Goal: Book appointment/travel/reservation

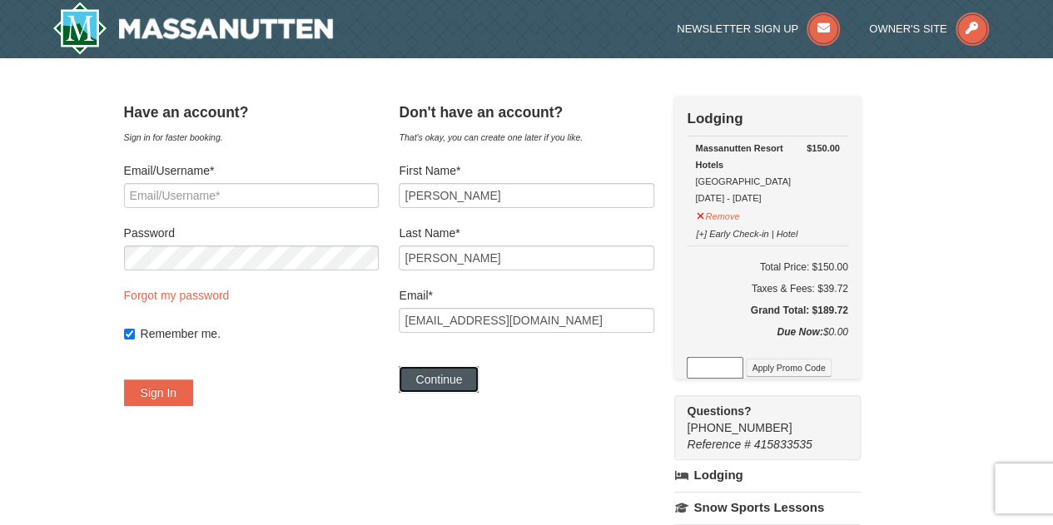
click at [478, 374] on button "Continue" at bounding box center [439, 379] width 80 height 27
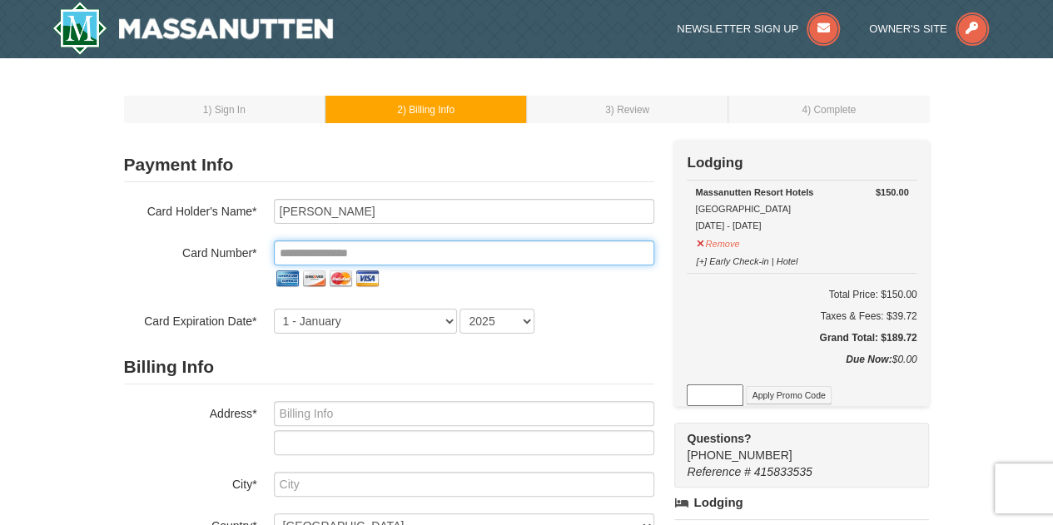
click at [426, 253] on input "tel" at bounding box center [464, 253] width 380 height 25
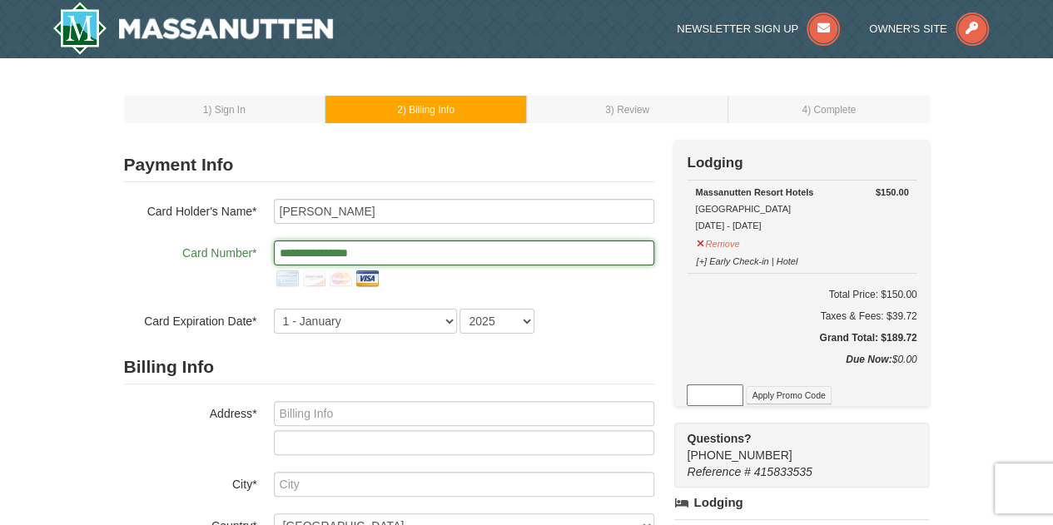
type input "**********"
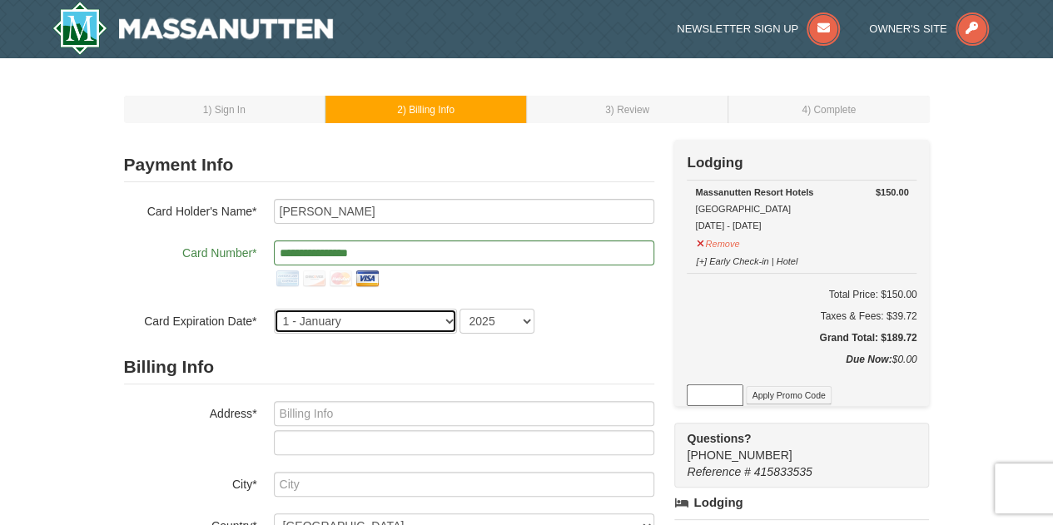
click at [368, 319] on select "1 - January 2 - February 3 - March 4 - April 5 - May 6 - June 7 - July 8 - Augu…" at bounding box center [365, 321] width 183 height 25
select select "7"
click at [274, 309] on select "1 - January 2 - February 3 - March 4 - April 5 - May 6 - June 7 - July 8 - Augu…" at bounding box center [365, 321] width 183 height 25
click at [491, 317] on select "2025 2026 2027 2028 2029 2030 2031 2032 2033 2034" at bounding box center [497, 321] width 75 height 25
select select "2029"
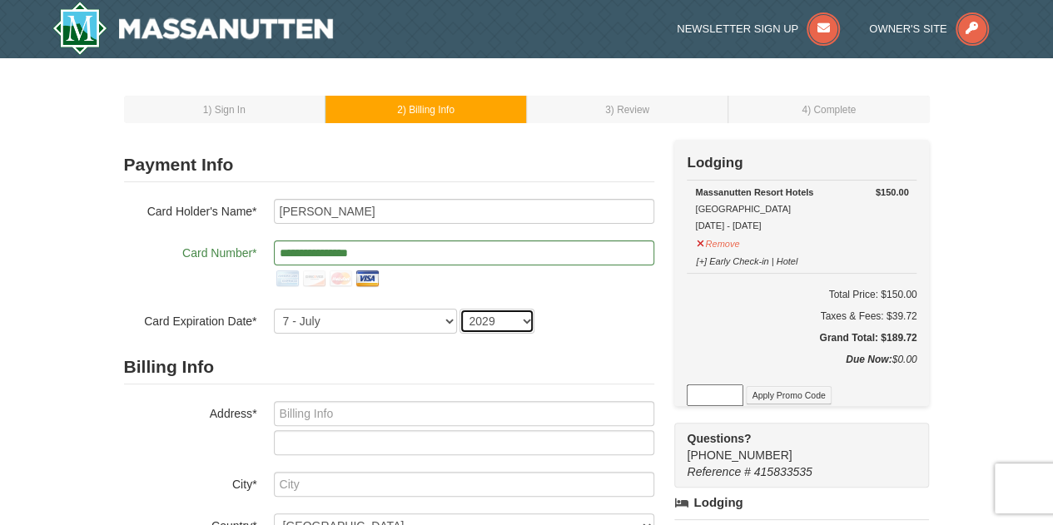
click at [460, 309] on select "2025 2026 2027 2028 2029 2030 2031 2032 2033 2034" at bounding box center [497, 321] width 75 height 25
click at [606, 318] on div "1 - January 2 - February 3 - March 4 - April 5 - May 6 - June 7 - July 8 - Augu…" at bounding box center [464, 321] width 380 height 25
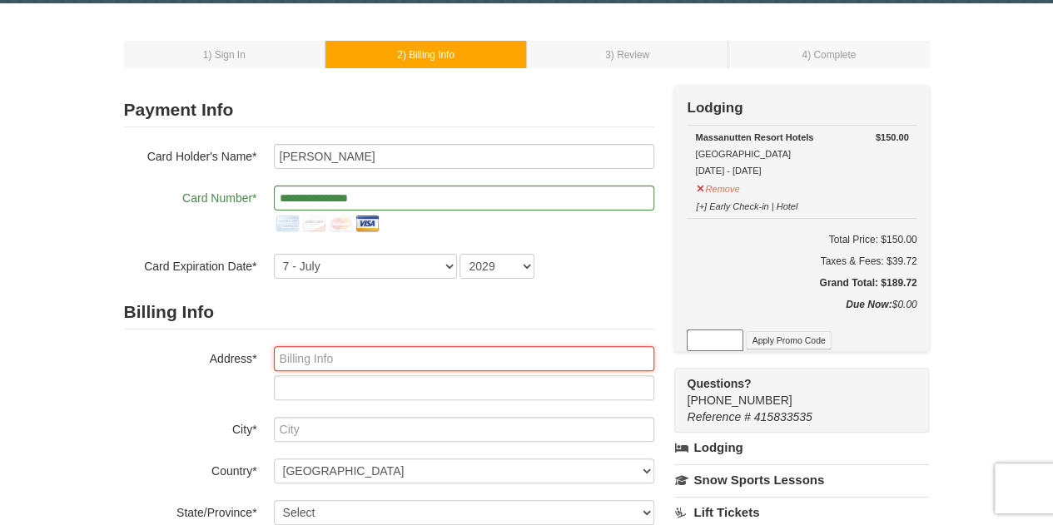
click at [330, 358] on input "text" at bounding box center [464, 358] width 380 height 25
type input "[STREET_ADDRESS][PERSON_NAME]"
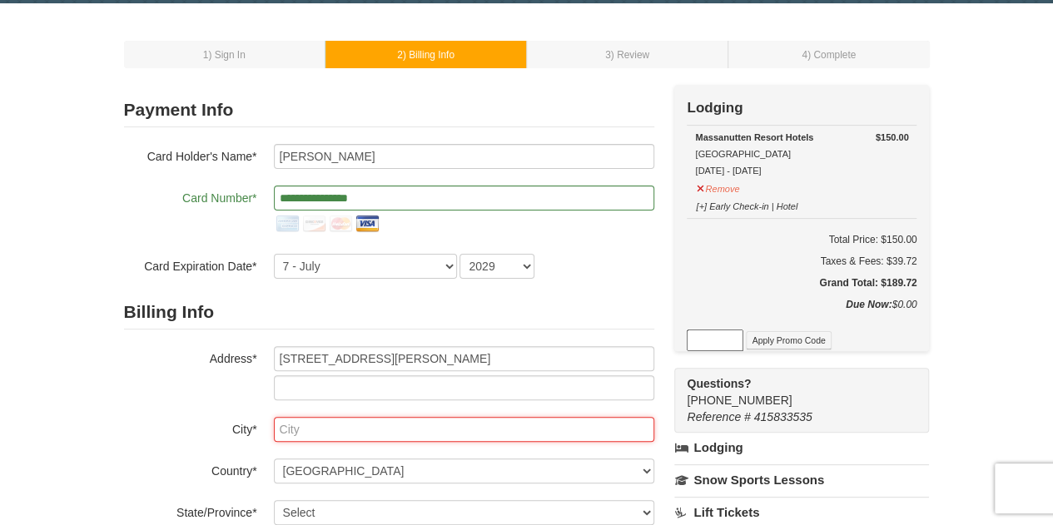
type input "Olney"
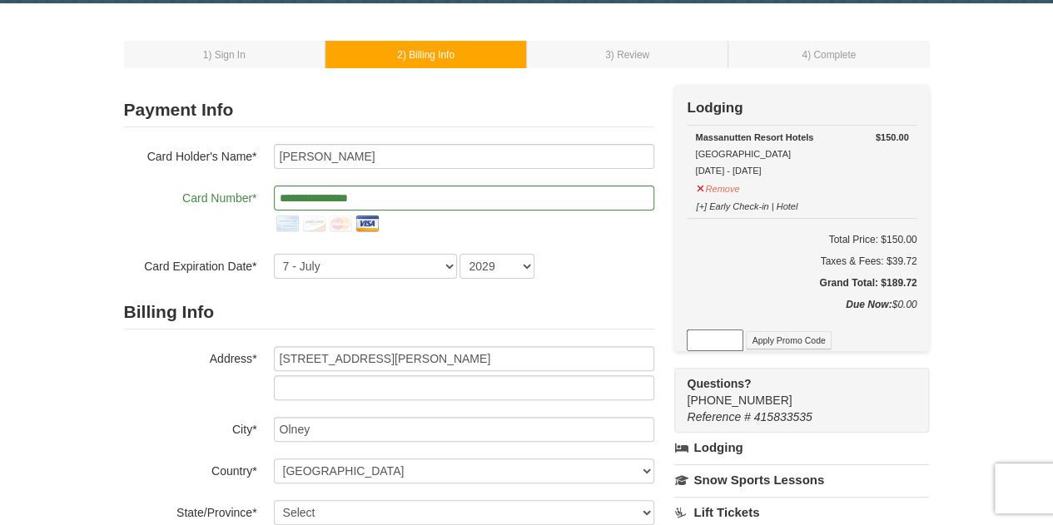
type input "20832"
type input "240"
type input "401"
type input "5643"
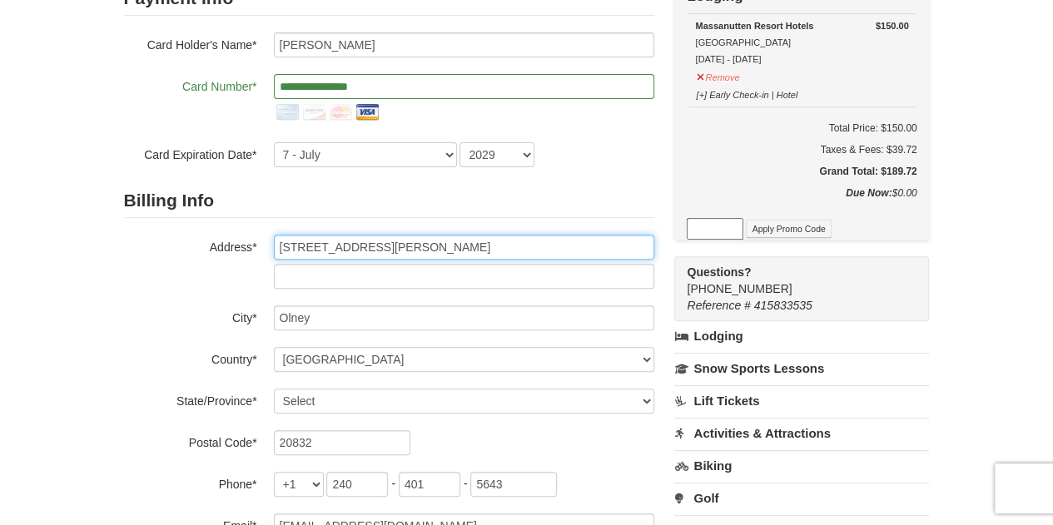
scroll to position [221, 0]
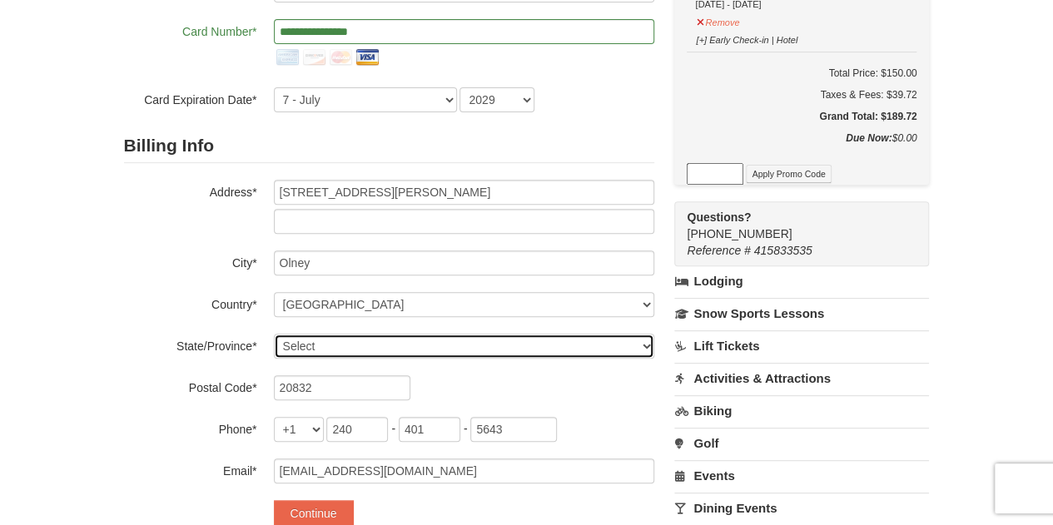
click at [335, 345] on select "Select Alabama Alaska American Samoa Arizona Arkansas California Colorado Conne…" at bounding box center [464, 346] width 380 height 25
select select "MD"
click at [274, 334] on select "Select Alabama Alaska American Samoa Arizona Arkansas California Colorado Conne…" at bounding box center [464, 346] width 380 height 25
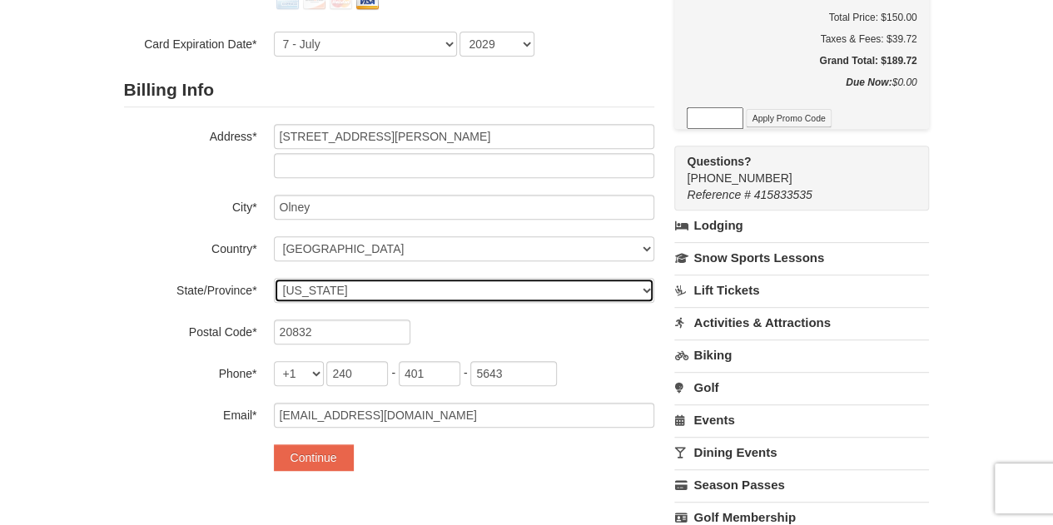
scroll to position [333, 0]
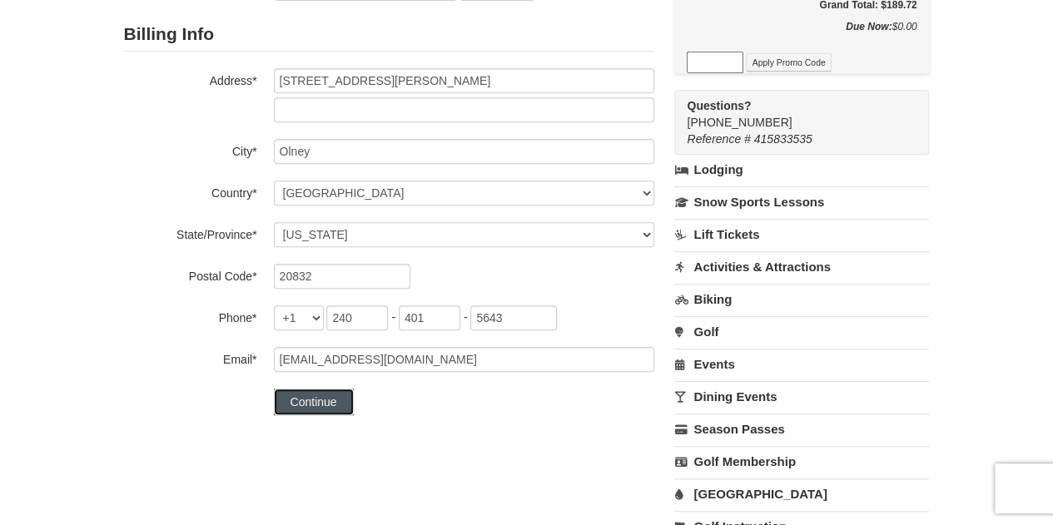
click at [335, 403] on button "Continue" at bounding box center [314, 402] width 80 height 27
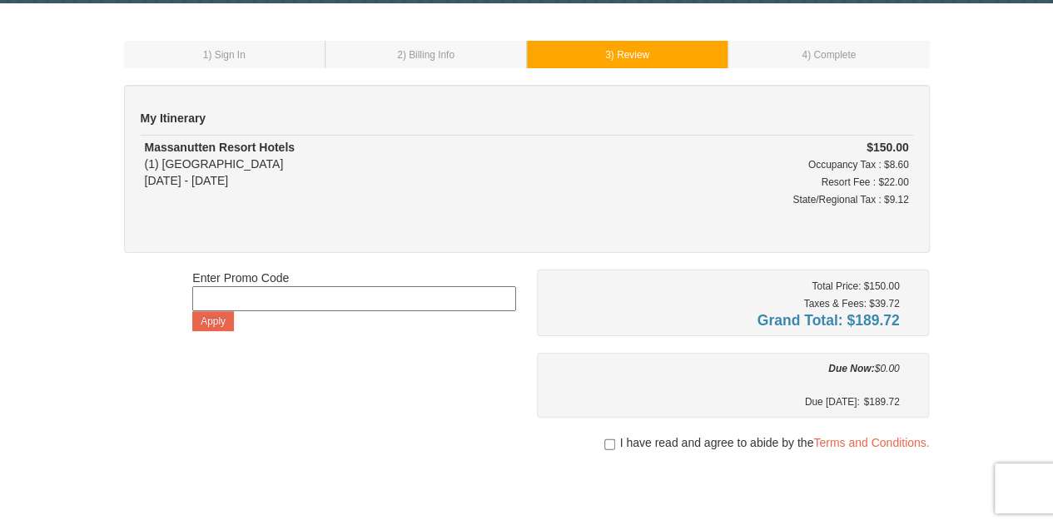
scroll to position [111, 0]
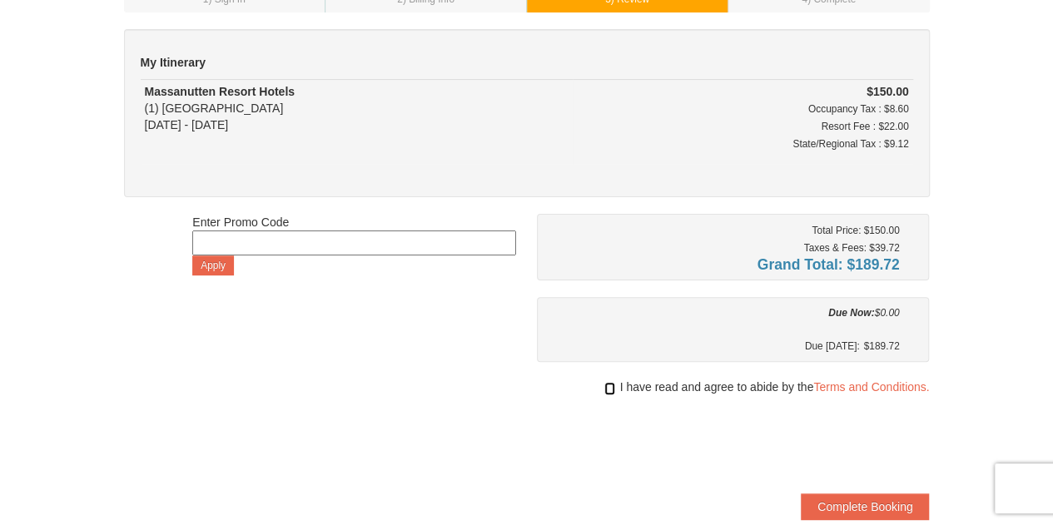
click at [604, 386] on input "checkbox" at bounding box center [609, 388] width 11 height 13
checkbox input "true"
click at [877, 500] on button "Complete Booking" at bounding box center [865, 507] width 128 height 27
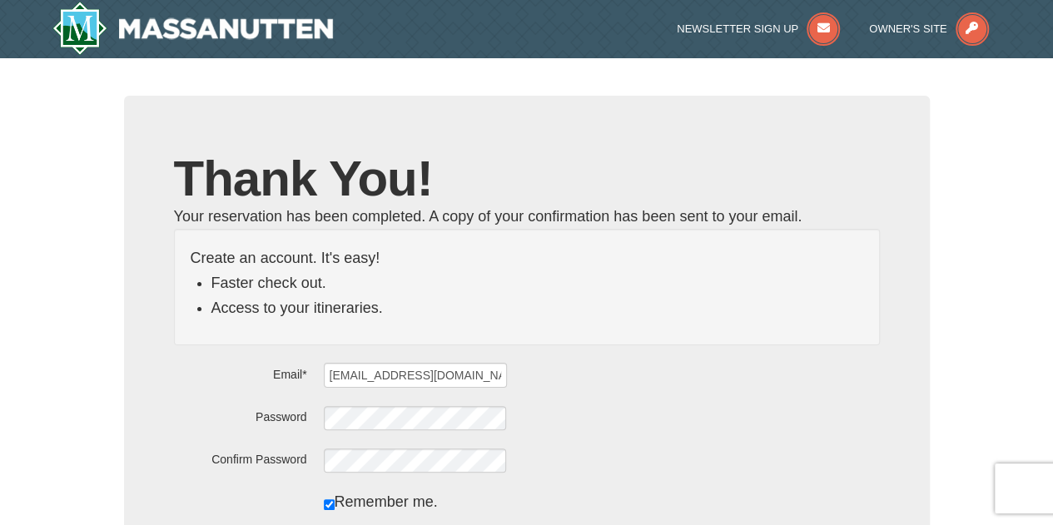
scroll to position [55, 0]
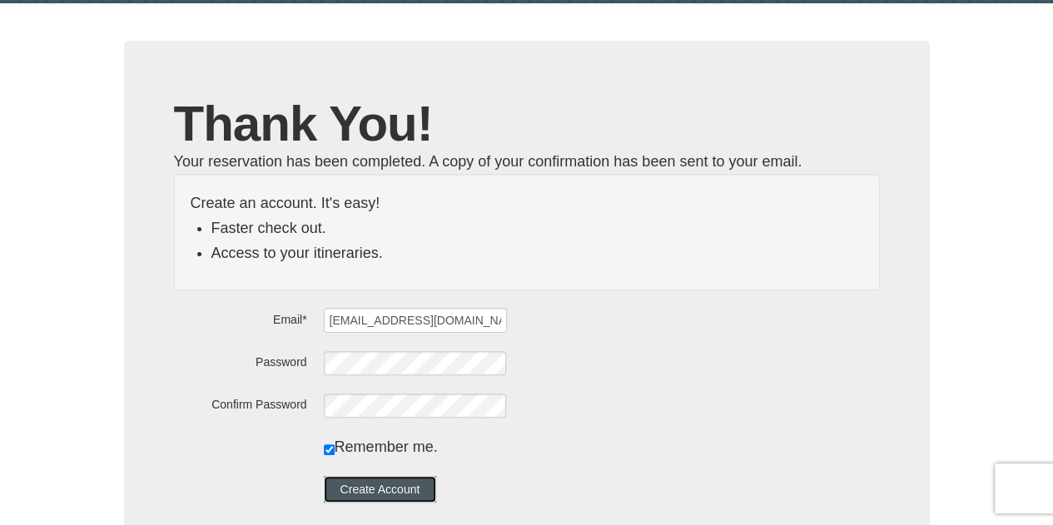
click at [415, 480] on button "Create Account" at bounding box center [380, 489] width 113 height 27
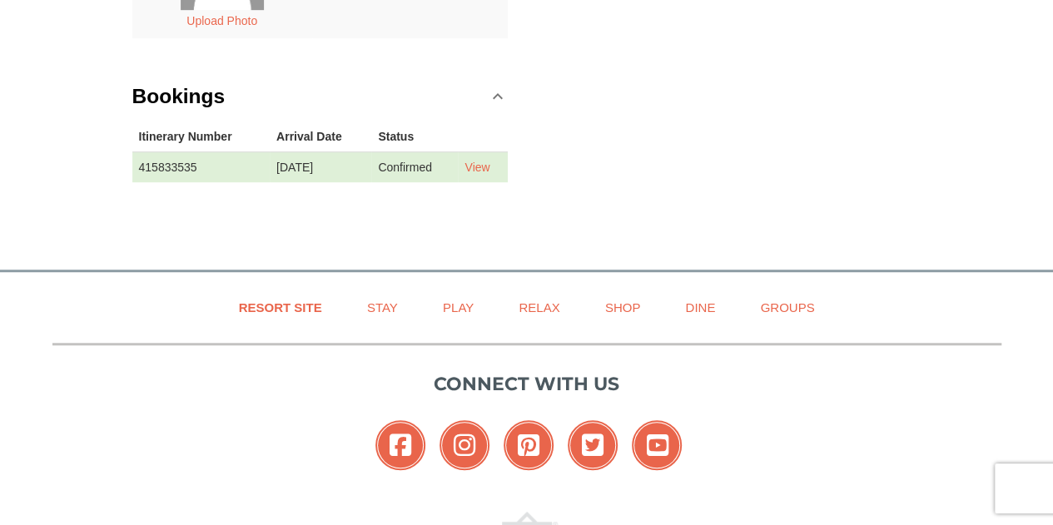
scroll to position [277, 0]
